Goal: Information Seeking & Learning: Learn about a topic

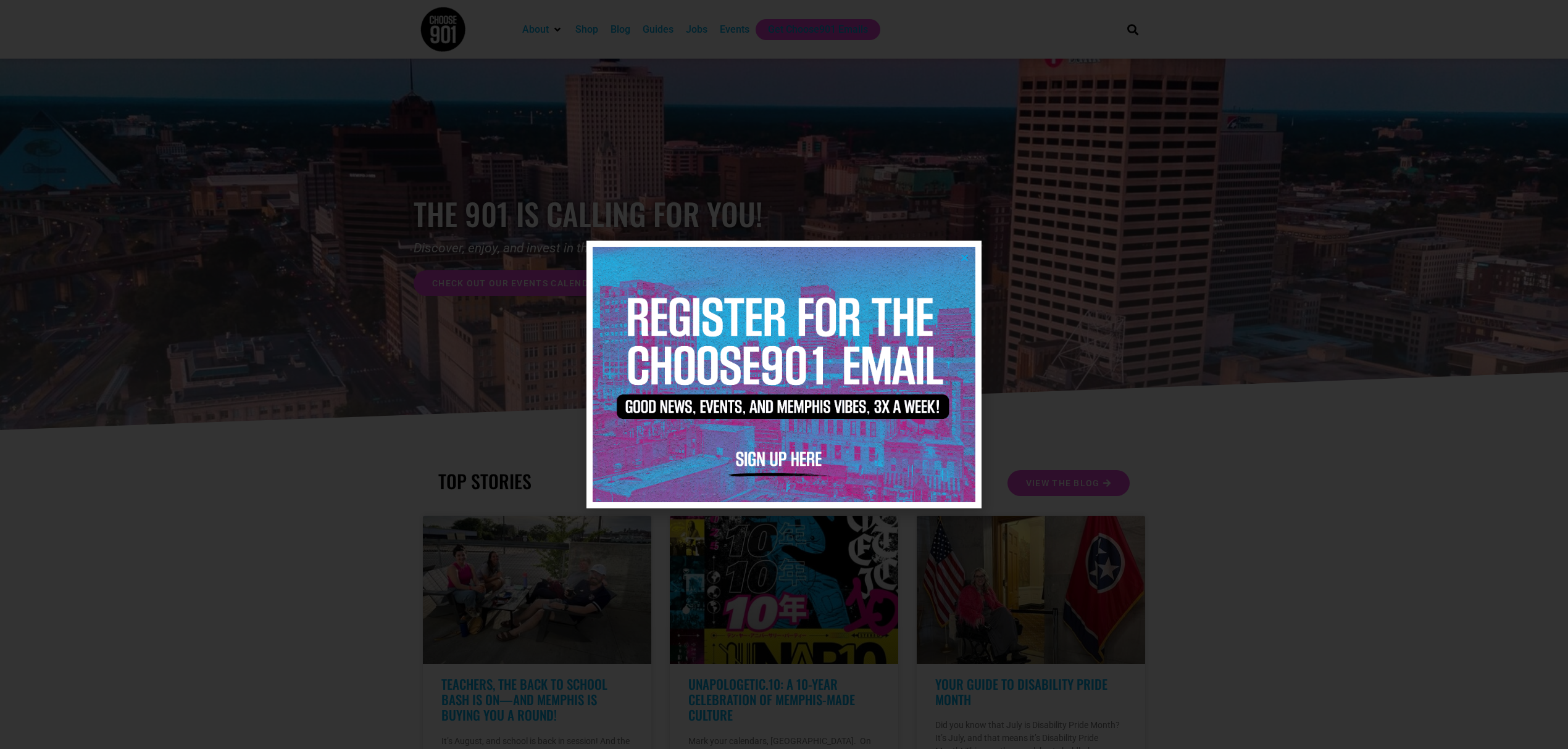
click at [963, 260] on icon "Close" at bounding box center [964, 257] width 9 height 9
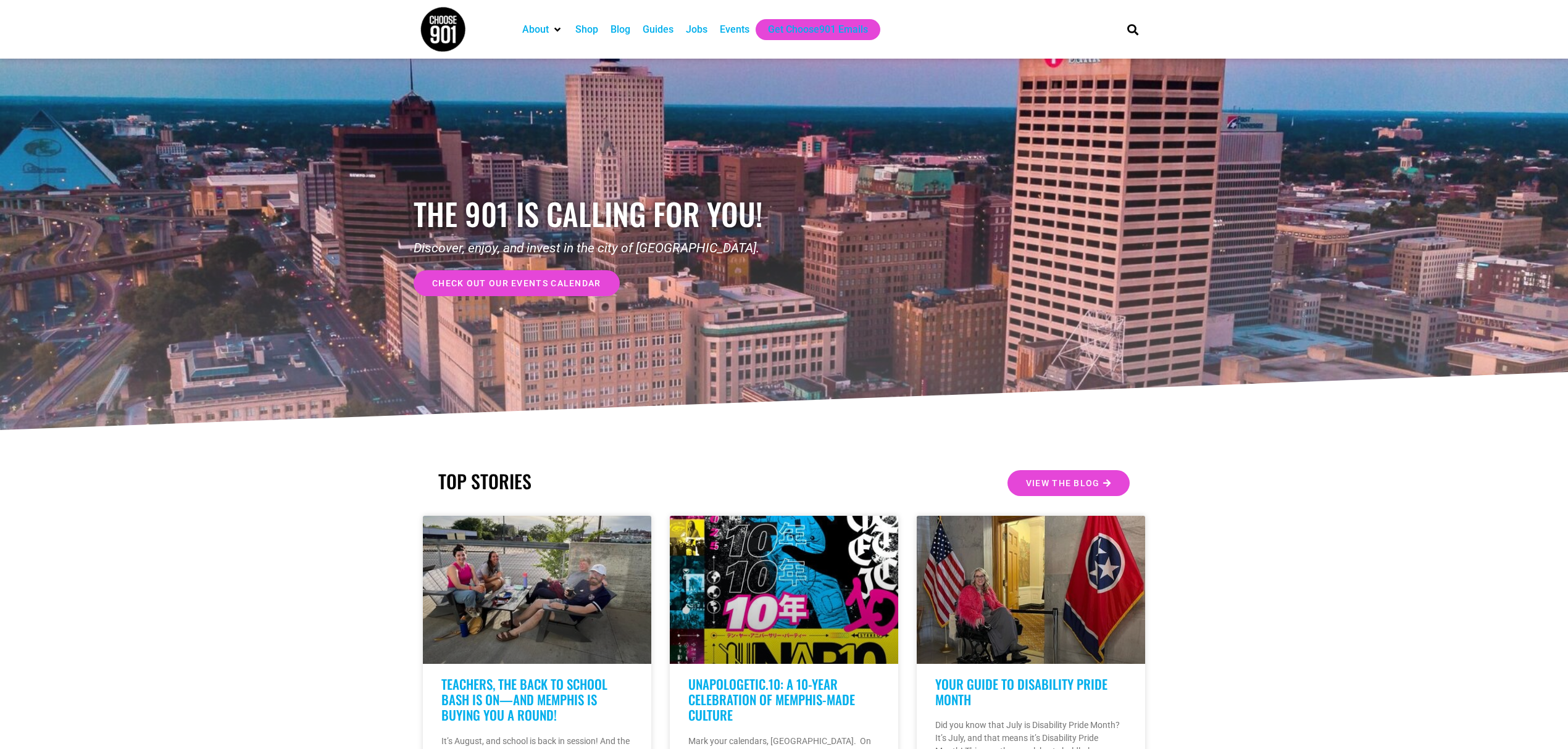
click at [686, 27] on div "Jobs" at bounding box center [697, 30] width 21 height 15
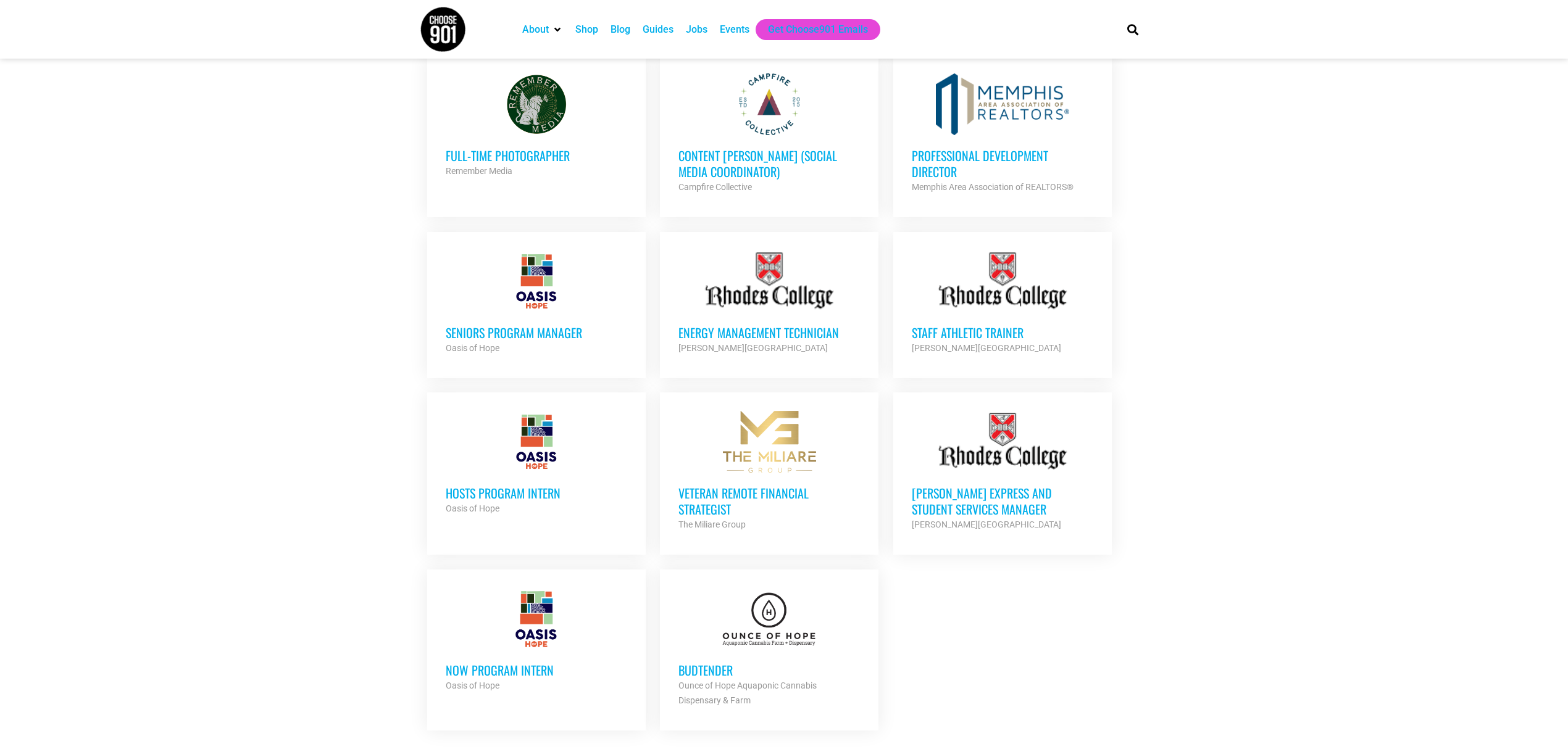
scroll to position [1069, 0]
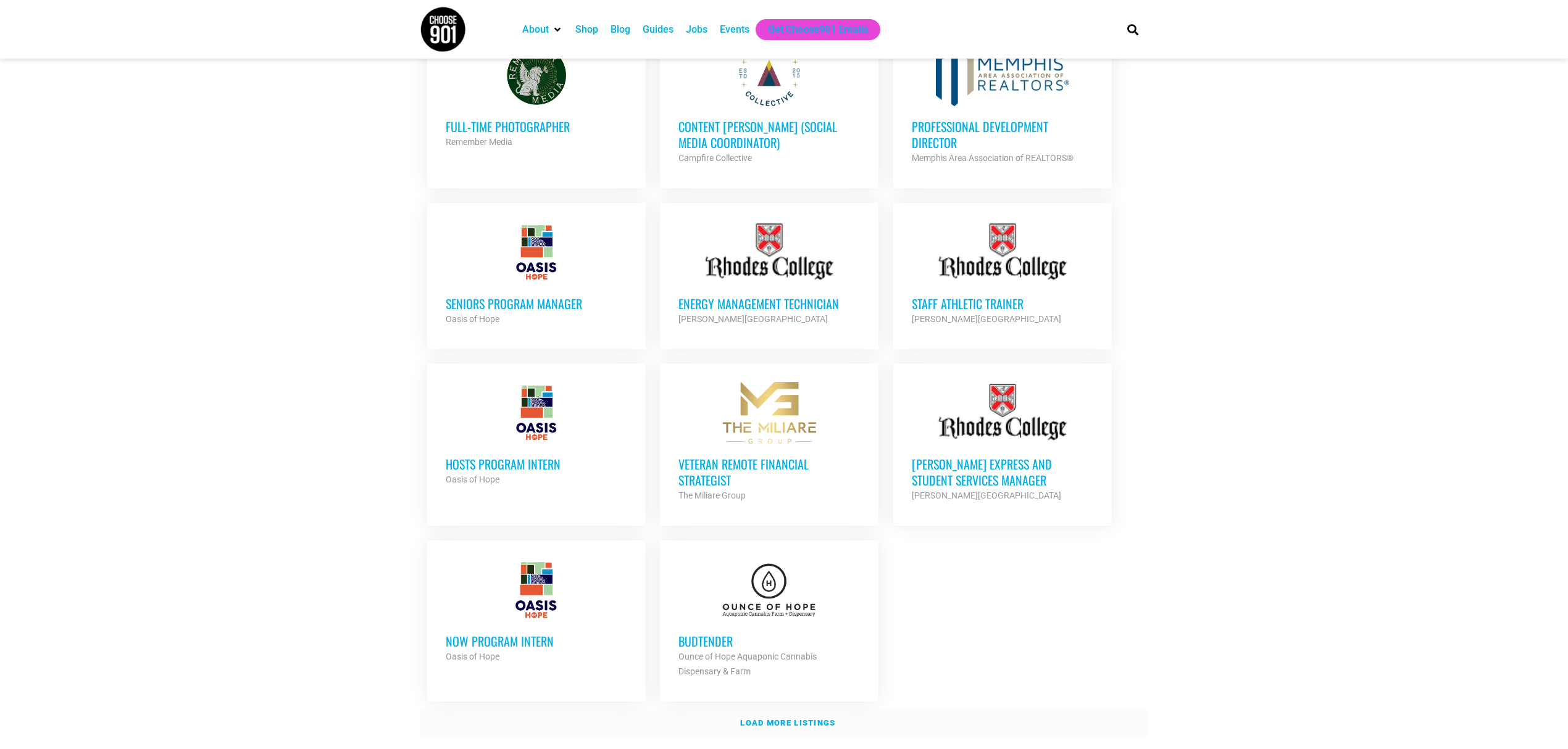
click at [762, 719] on strong "Load more listings" at bounding box center [788, 723] width 95 height 9
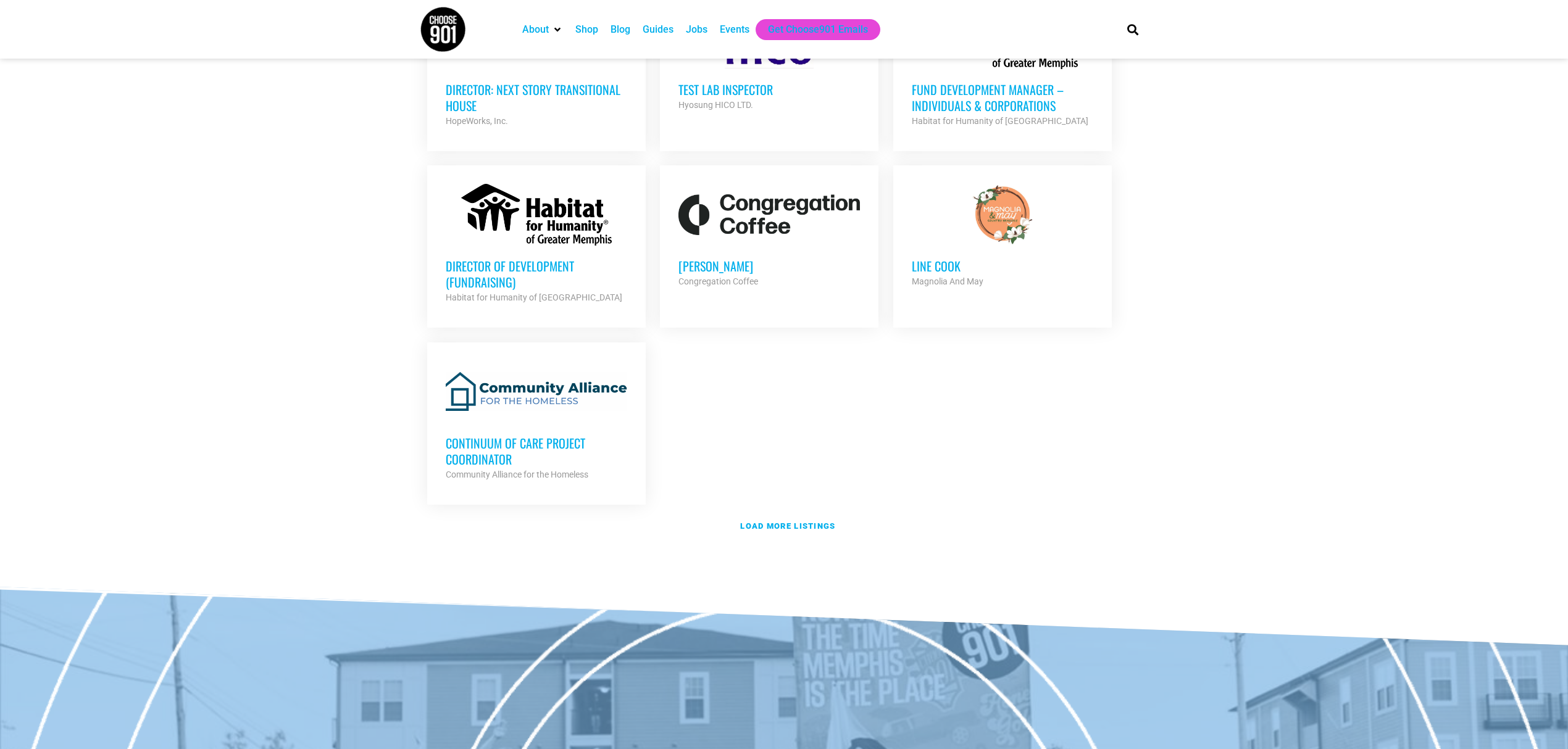
scroll to position [2550, 0]
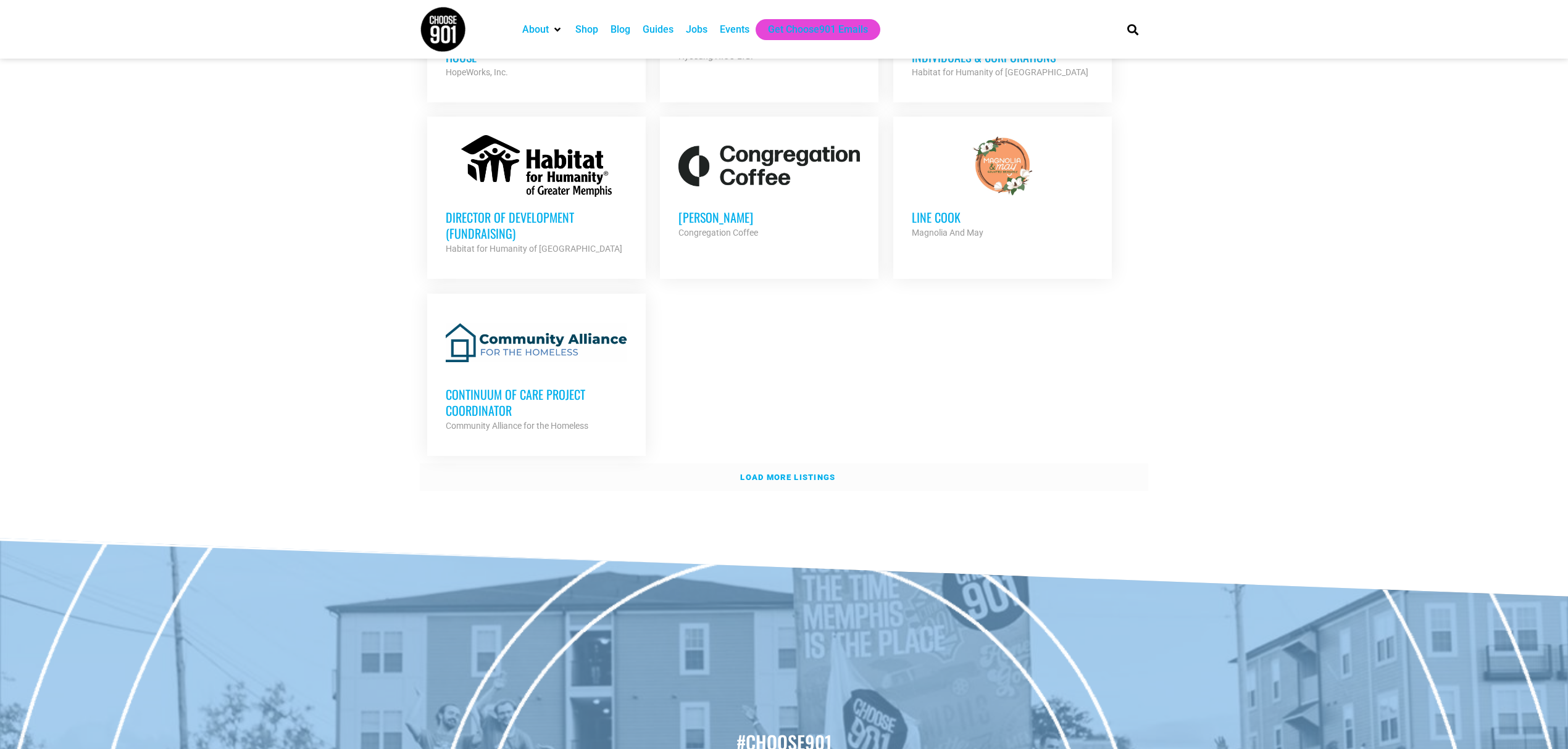
click at [766, 473] on strong "Load more listings" at bounding box center [788, 477] width 95 height 9
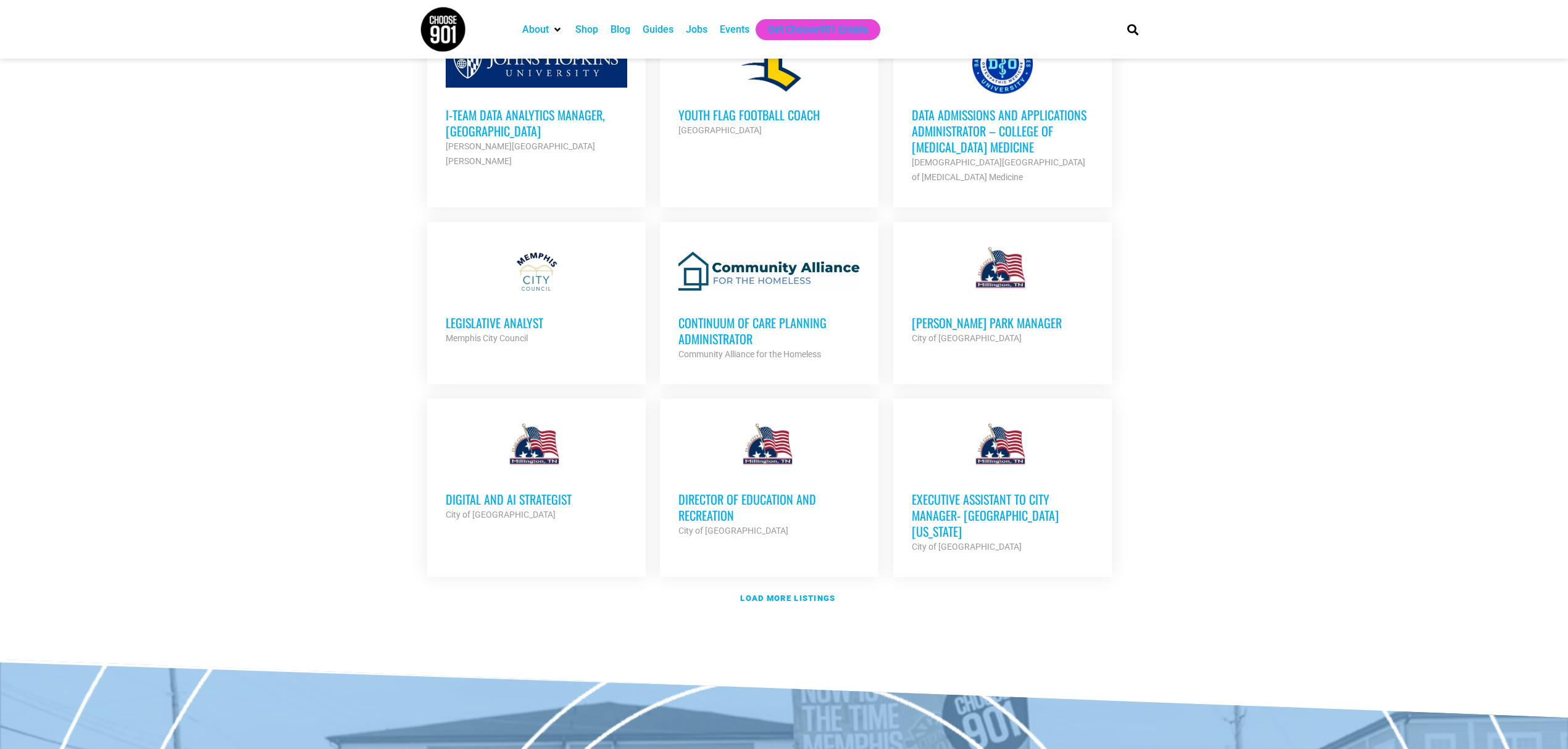
scroll to position [3537, 0]
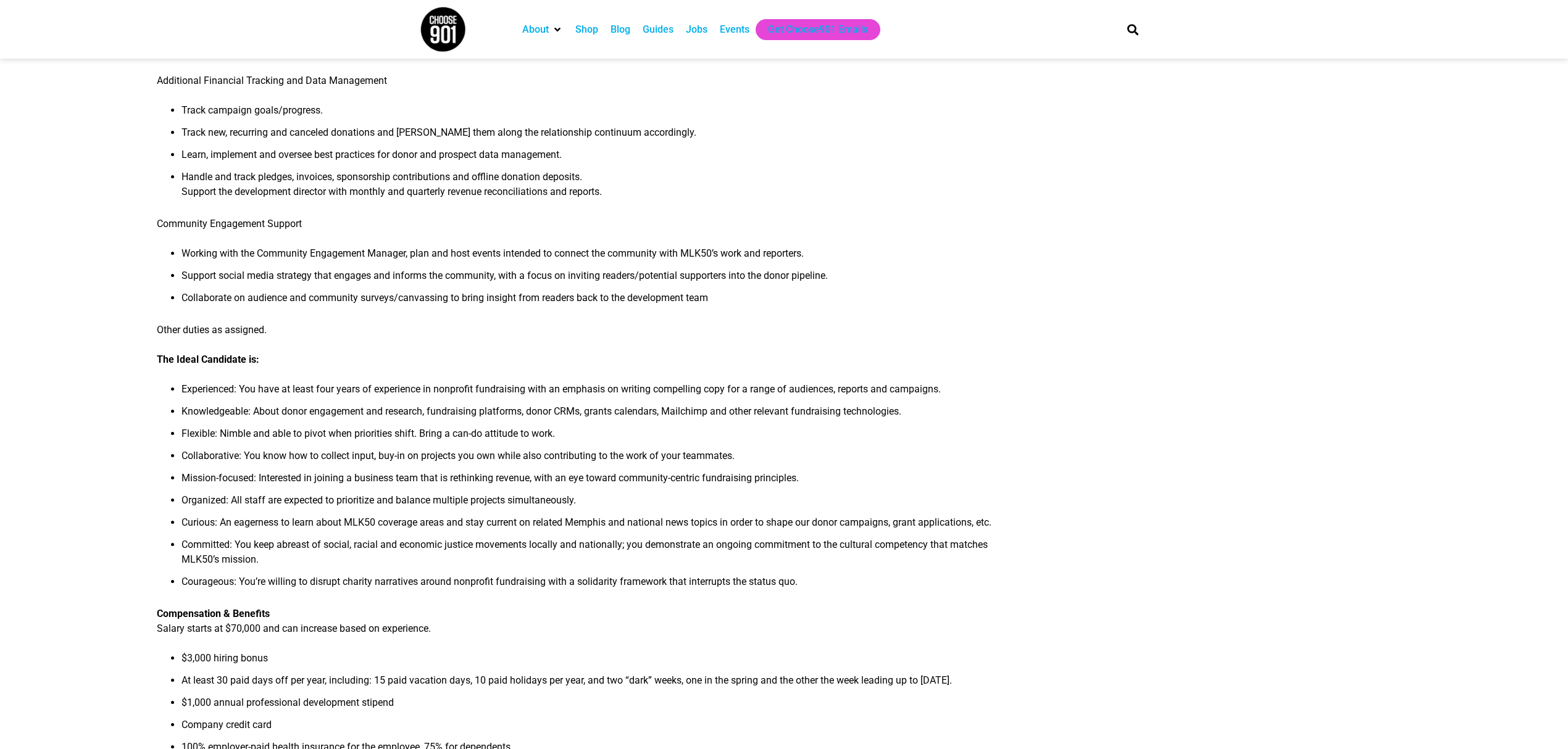
scroll to position [576, 0]
